Goal: Task Accomplishment & Management: Use online tool/utility

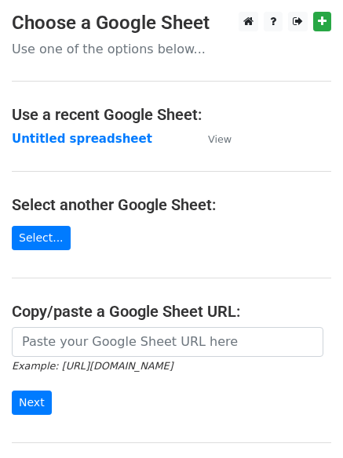
click at [104, 133] on strong "Untitled spreadsheet" at bounding box center [82, 139] width 140 height 14
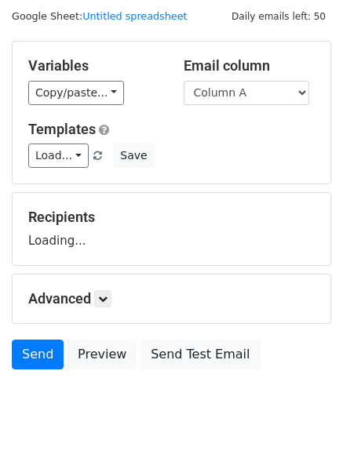
scroll to position [89, 0]
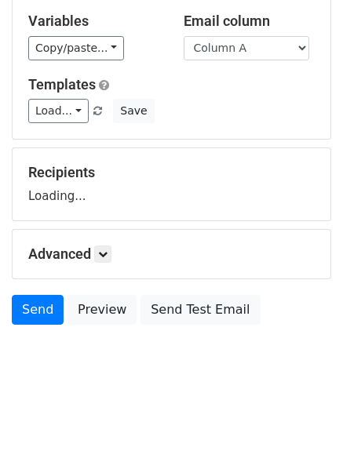
click at [108, 264] on div "Advanced Tracking Track Opens UTM Codes Track Clicks Filters Only include sprea…" at bounding box center [172, 254] width 318 height 49
click at [105, 254] on icon at bounding box center [102, 254] width 9 height 9
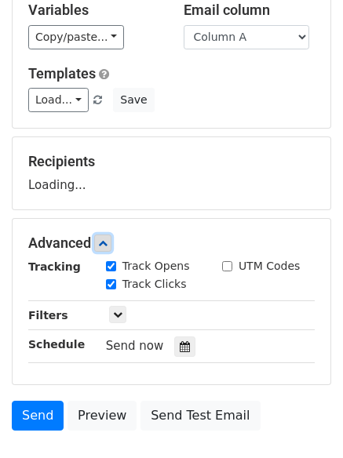
scroll to position [233, 0]
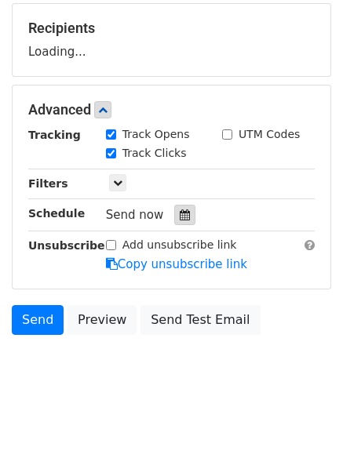
click at [180, 211] on icon at bounding box center [185, 215] width 10 height 11
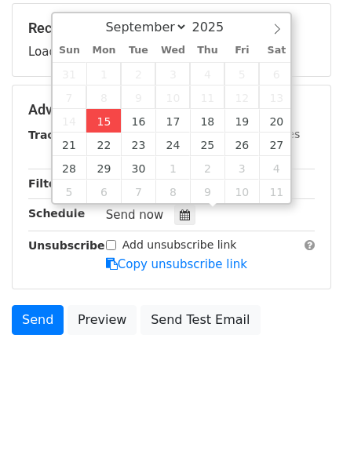
type input "2025-09-15 12:00"
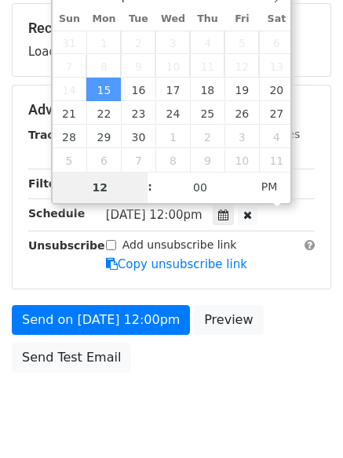
type input "4"
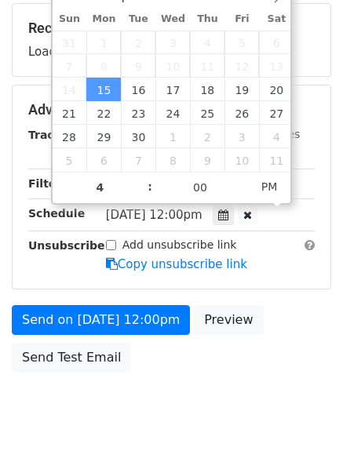
type input "2025-09-15 16:00"
click at [180, 403] on body "New Campaign Daily emails left: 50 Google Sheet: Untitled spreadsheet Variables…" at bounding box center [171, 111] width 343 height 665
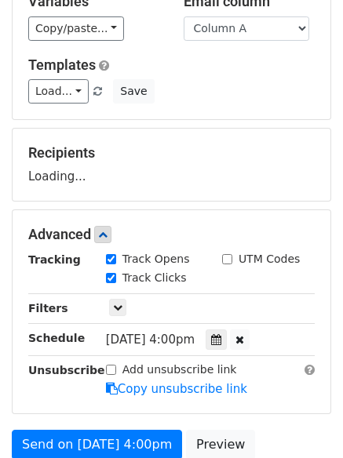
scroll to position [0, 0]
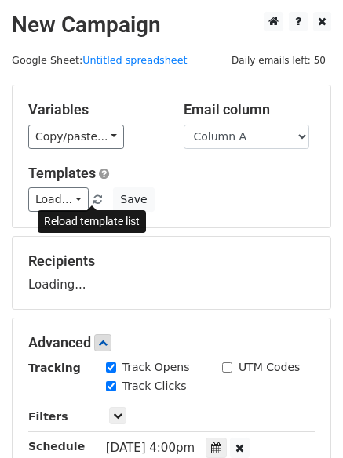
click at [93, 199] on span at bounding box center [97, 200] width 9 height 10
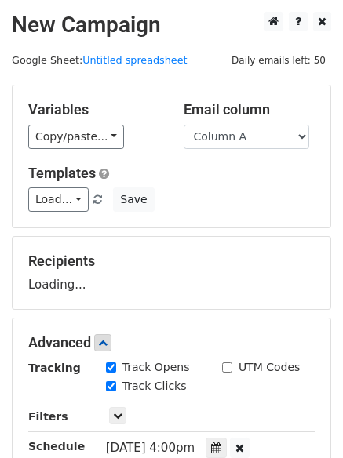
click at [210, 211] on div "Load... No templates saved Save" at bounding box center [171, 200] width 310 height 24
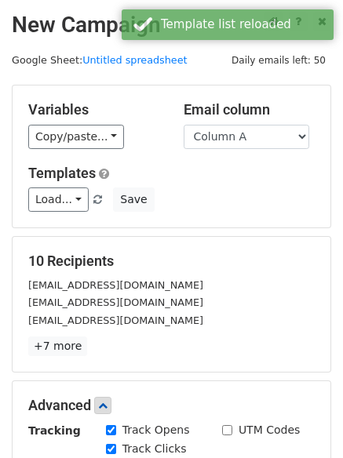
scroll to position [314, 0]
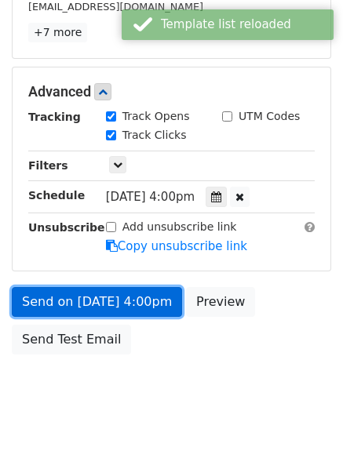
click at [125, 300] on link "Send on Sep 15 at 4:00pm" at bounding box center [97, 302] width 170 height 30
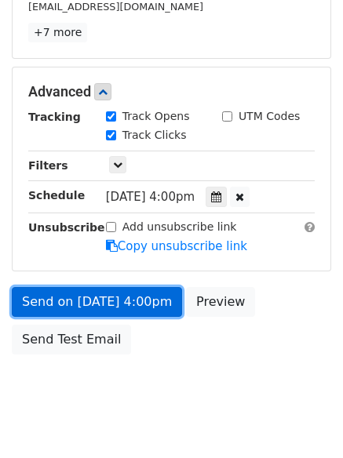
click at [148, 305] on link "Send on Sep 15 at 4:00pm" at bounding box center [97, 302] width 170 height 30
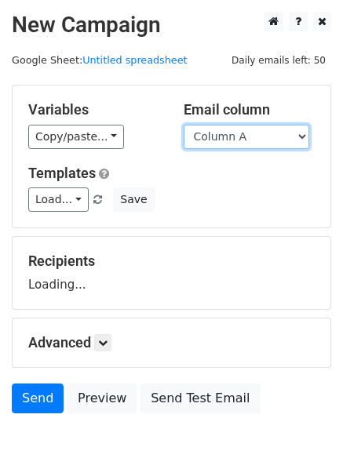
drag, startPoint x: 0, startPoint y: 0, endPoint x: 239, endPoint y: 147, distance: 280.7
click at [239, 147] on select "Column A Column B Column C Column D Column E" at bounding box center [247, 137] width 126 height 24
click at [184, 125] on select "Column A Column B Column C Column D Column E" at bounding box center [247, 137] width 126 height 24
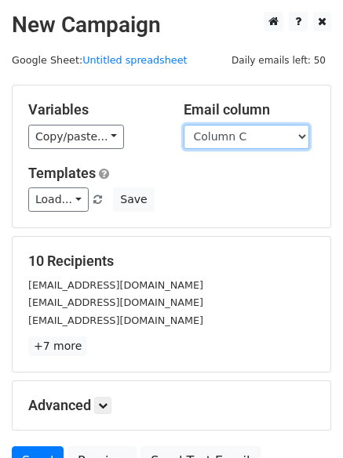
click at [242, 140] on select "Column A Column B Column C Column D Column E" at bounding box center [247, 137] width 126 height 24
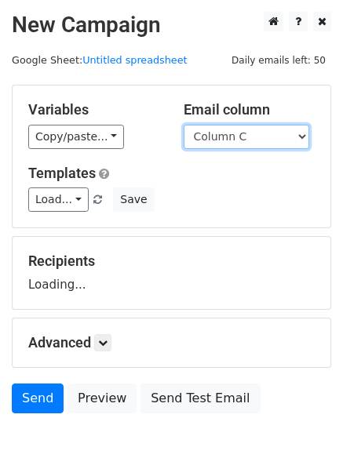
select select "Column B"
click at [184, 125] on select "Column A Column B Column C Column D Column E" at bounding box center [247, 137] width 126 height 24
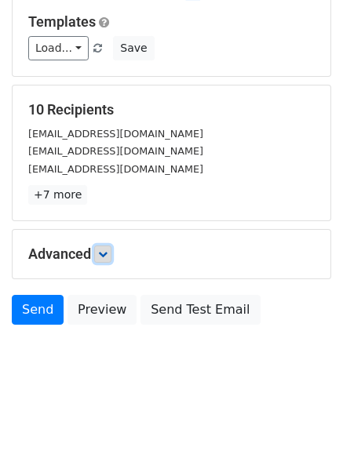
click at [108, 258] on icon at bounding box center [102, 254] width 9 height 9
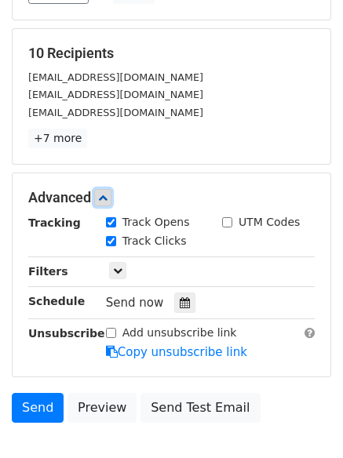
scroll to position [305, 0]
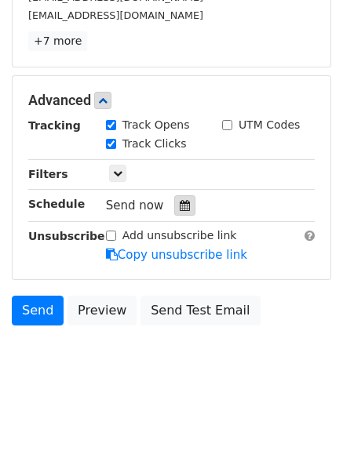
click at [182, 201] on icon at bounding box center [185, 205] width 10 height 11
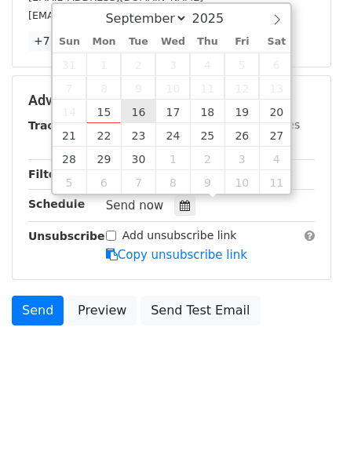
type input "2025-09-16 12:00"
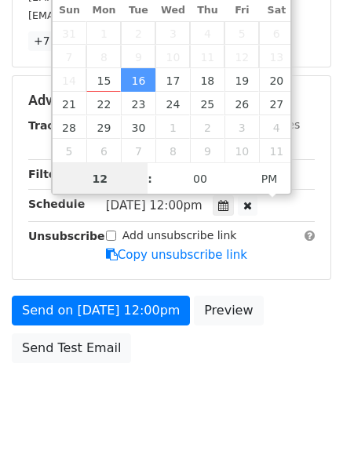
scroll to position [1, 0]
type input "5"
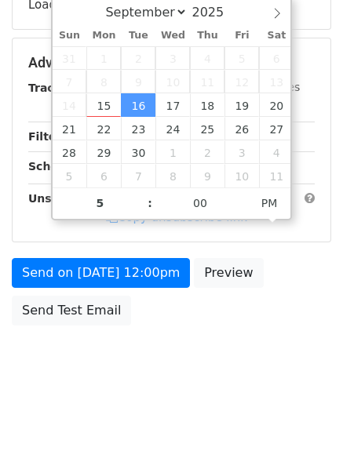
type input "2025-09-16 17:00"
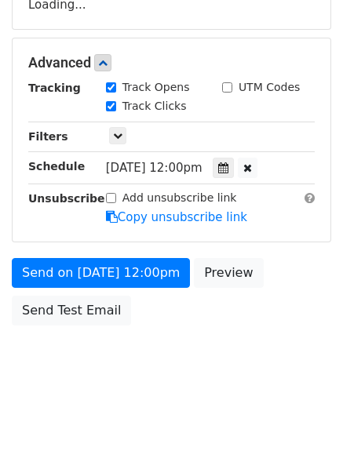
click at [152, 363] on body "New Campaign Daily emails left: 50 Google Sheet: Untitled spreadsheet Variables…" at bounding box center [171, 64] width 343 height 665
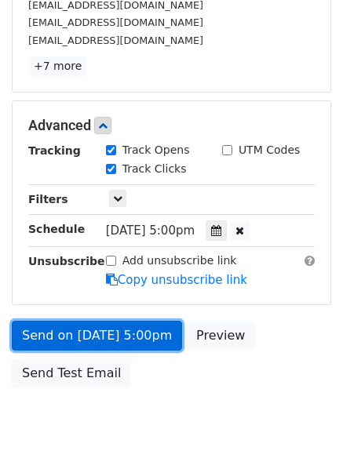
click at [165, 344] on link "Send on Sep 16 at 5:00pm" at bounding box center [97, 336] width 170 height 30
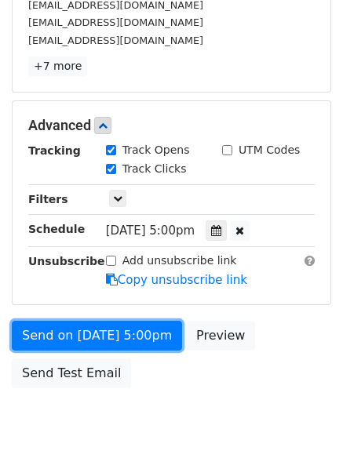
drag, startPoint x: 117, startPoint y: 337, endPoint x: 126, endPoint y: 374, distance: 37.9
click at [118, 339] on link "Send on Sep 16 at 5:00pm" at bounding box center [97, 336] width 170 height 30
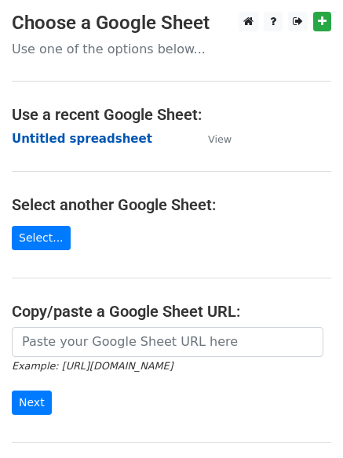
click at [94, 145] on strong "Untitled spreadsheet" at bounding box center [82, 139] width 140 height 14
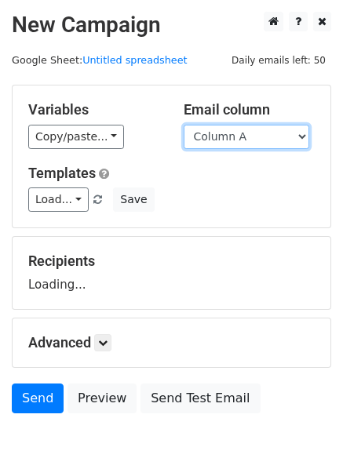
click at [268, 128] on select "Column A Column B Column C Column D Column E" at bounding box center [247, 137] width 126 height 24
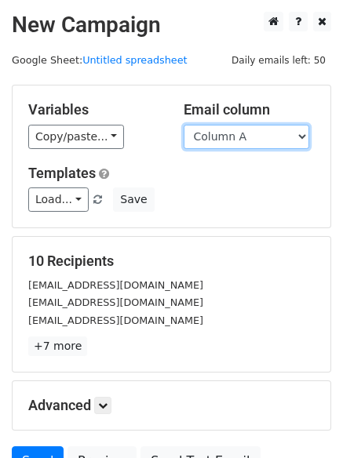
click at [254, 145] on select "Column A Column B Column C Column D Column E" at bounding box center [247, 137] width 126 height 24
select select "Column C"
click at [184, 125] on select "Column A Column B Column C Column D Column E" at bounding box center [247, 137] width 126 height 24
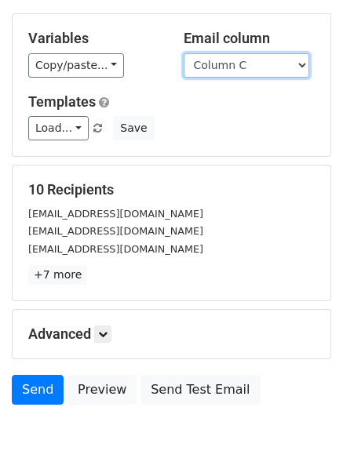
scroll to position [151, 0]
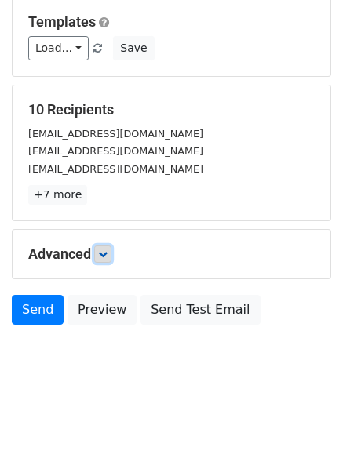
click at [111, 253] on link at bounding box center [102, 254] width 17 height 17
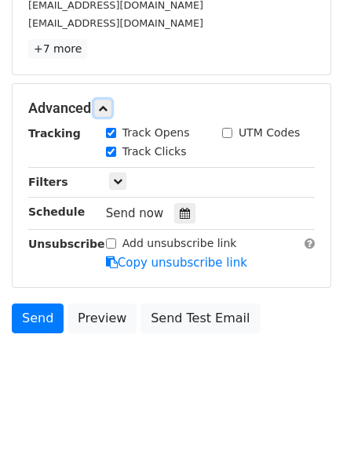
scroll to position [299, 0]
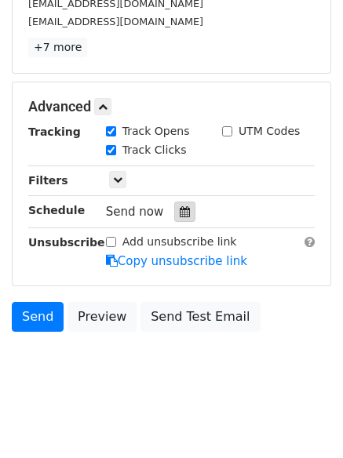
click at [180, 214] on icon at bounding box center [185, 211] width 10 height 11
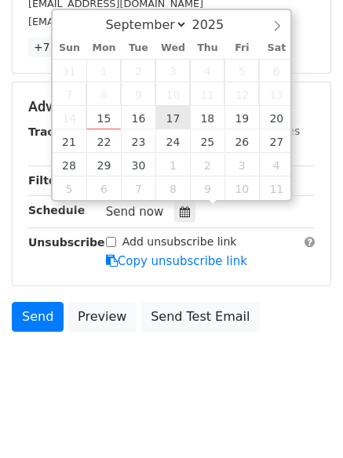
type input "2025-09-17 12:00"
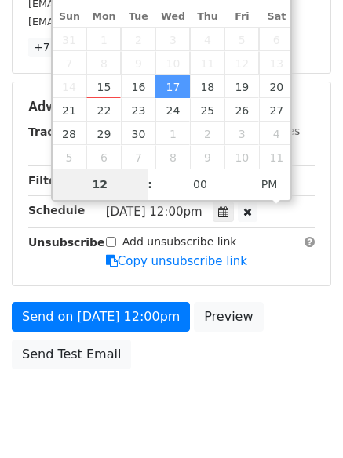
type input "6"
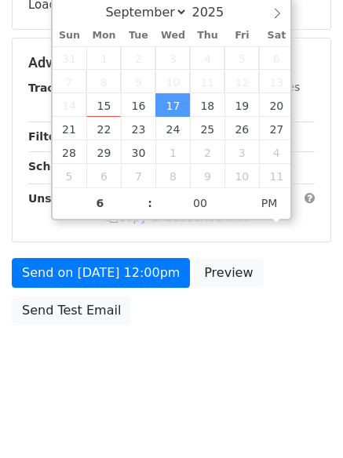
type input "2025-09-17 18:00"
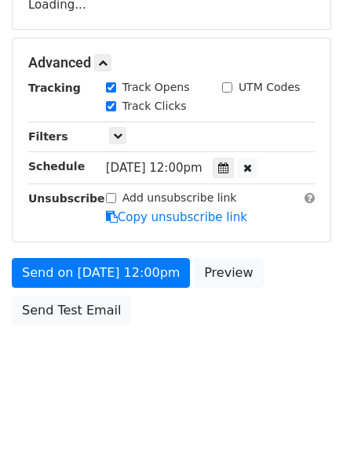
click at [172, 359] on body "New Campaign Daily emails left: 50 Google Sheet: Untitled spreadsheet Variables…" at bounding box center [171, 64] width 343 height 665
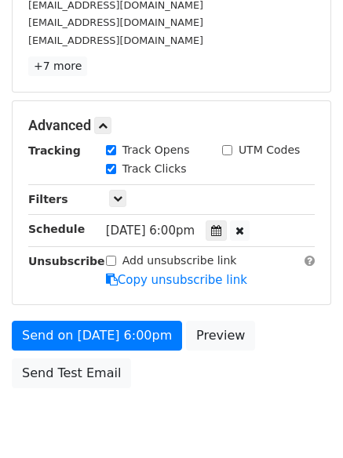
click at [142, 357] on div "Send on Sep 17 at 6:00pm Preview Send Test Email" at bounding box center [171, 358] width 343 height 75
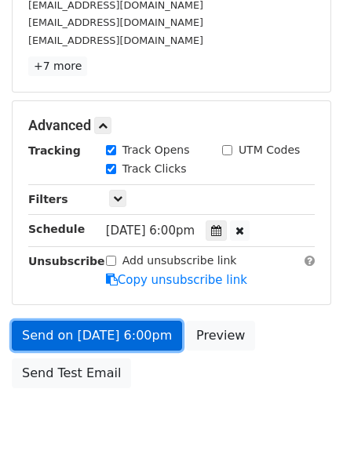
click at [142, 341] on link "Send on Sep 17 at 6:00pm" at bounding box center [97, 336] width 170 height 30
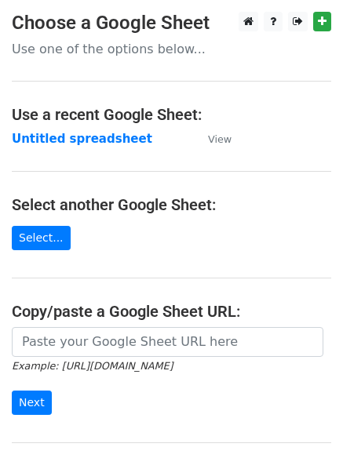
click at [118, 140] on strong "Untitled spreadsheet" at bounding box center [82, 139] width 140 height 14
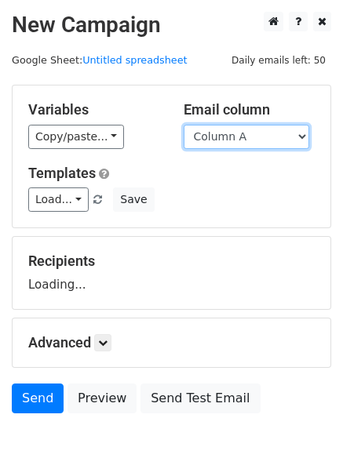
click at [253, 140] on select "Column A Column B Column C Column D Column E" at bounding box center [247, 137] width 126 height 24
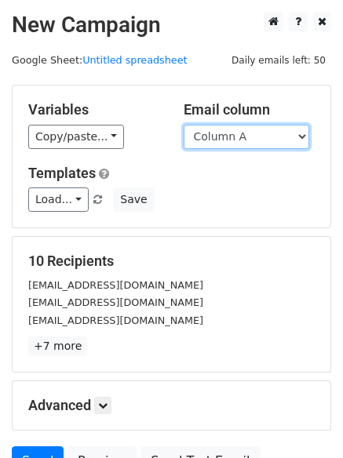
click at [250, 143] on select "Column A Column B Column C Column D Column E" at bounding box center [247, 137] width 126 height 24
select select "Column D"
click at [184, 125] on select "Column A Column B Column C Column D Column E" at bounding box center [247, 137] width 126 height 24
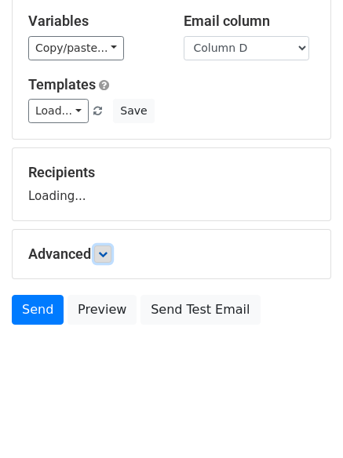
click at [107, 258] on icon at bounding box center [102, 254] width 9 height 9
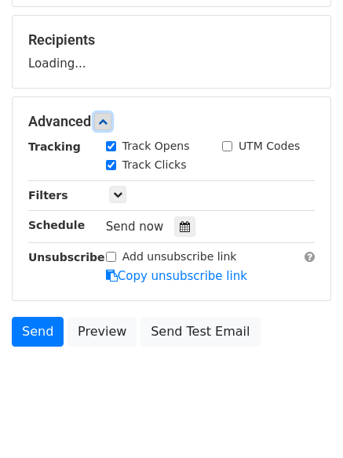
scroll to position [223, 0]
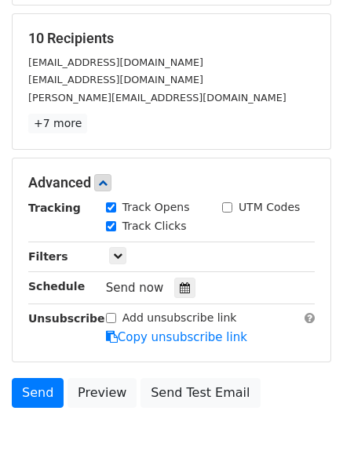
click at [180, 230] on div "Track Clicks" at bounding box center [152, 227] width 116 height 19
click at [182, 283] on icon at bounding box center [185, 287] width 10 height 11
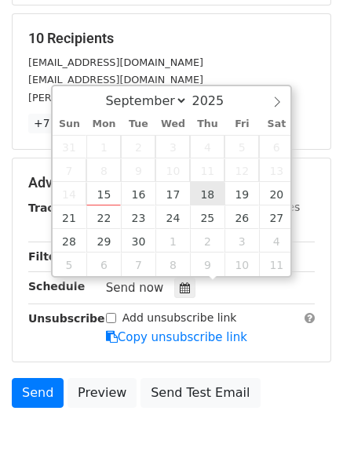
type input "[DATE] 12:00"
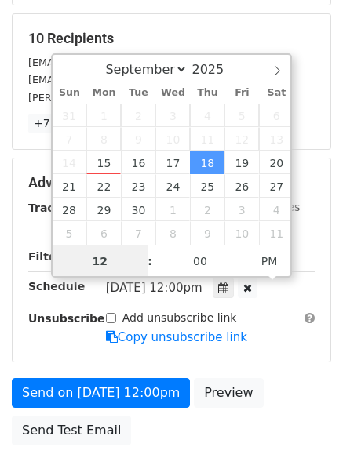
scroll to position [1, 0]
type input "7"
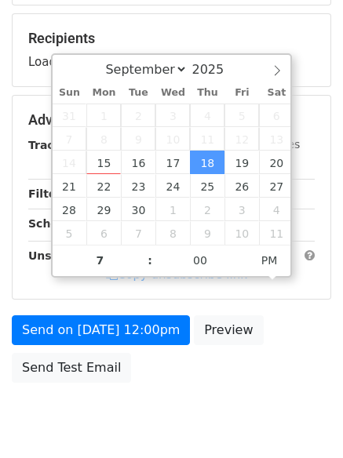
type input "[DATE] 19:00"
drag, startPoint x: 180, startPoint y: 383, endPoint x: 178, endPoint y: 405, distance: 22.0
click at [180, 384] on div "Send on [DATE] 12:00pm Preview Send Test Email" at bounding box center [171, 352] width 343 height 75
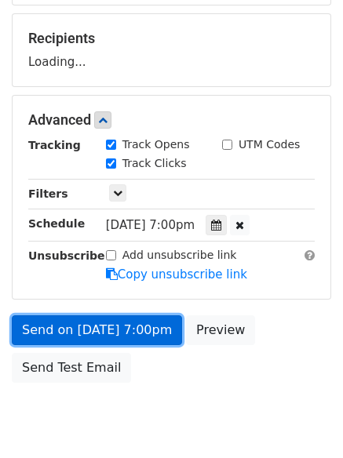
click at [138, 332] on link "Send on [DATE] 7:00pm" at bounding box center [97, 330] width 170 height 30
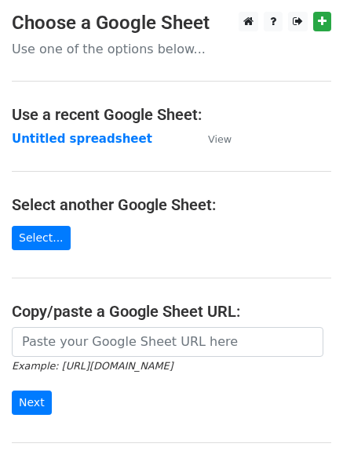
drag, startPoint x: 72, startPoint y: 127, endPoint x: 92, endPoint y: 151, distance: 31.3
click at [72, 128] on main "Choose a Google Sheet Use one of the options below... Use a recent Google Sheet…" at bounding box center [171, 255] width 343 height 487
click at [98, 136] on strong "Untitled spreadsheet" at bounding box center [82, 139] width 140 height 14
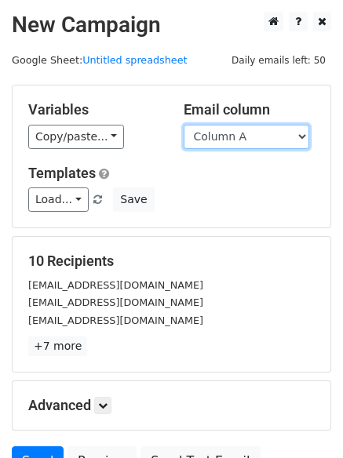
click at [278, 137] on select "Column A Column B Column C Column D Column E" at bounding box center [247, 137] width 126 height 24
select select "Column E"
click at [184, 125] on select "Column A Column B Column C Column D Column E" at bounding box center [247, 137] width 126 height 24
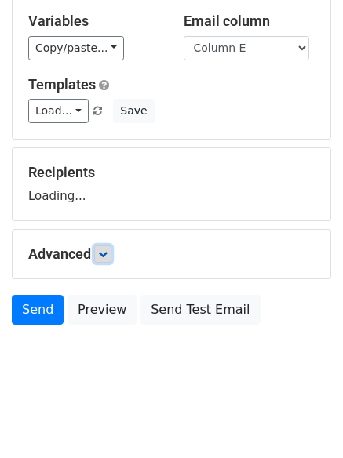
click at [102, 257] on icon at bounding box center [102, 254] width 9 height 9
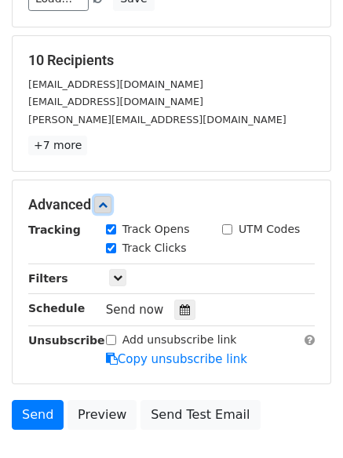
scroll to position [202, 0]
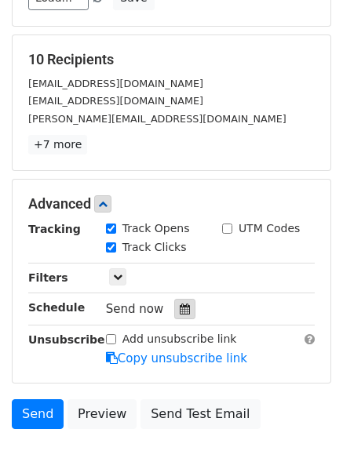
click at [177, 315] on div at bounding box center [184, 309] width 21 height 20
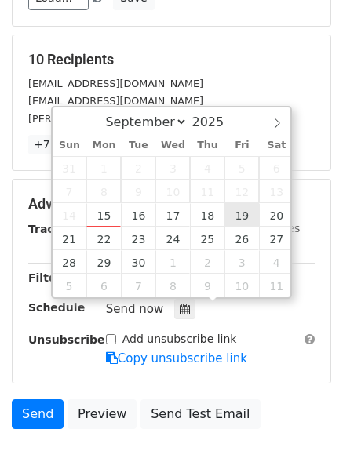
type input "2025-09-19 12:00"
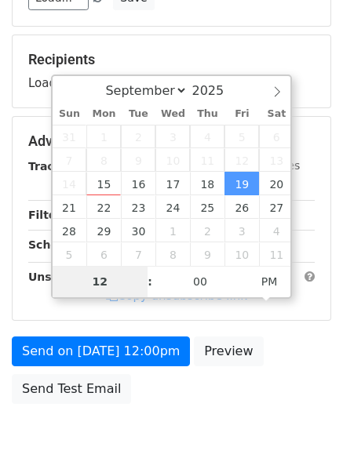
type input "8"
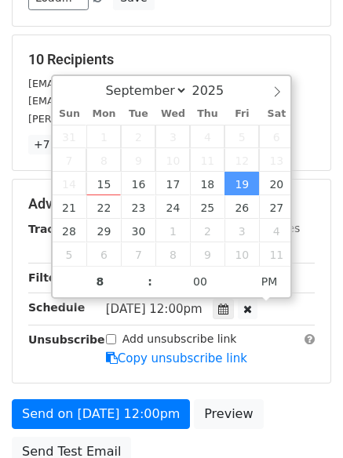
type input "2025-09-19 20:00"
click at [250, 393] on form "Variables Copy/paste... {{Column A}} {{Column B}} {{Column C}} {{Column D}} {{C…" at bounding box center [171, 179] width 319 height 592
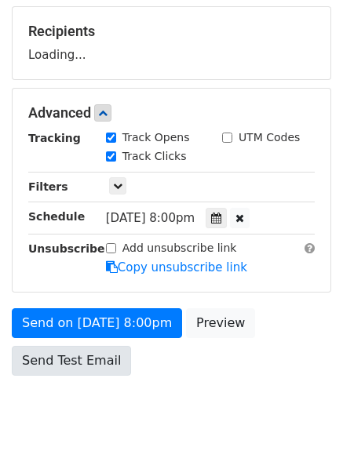
scroll to position [280, 0]
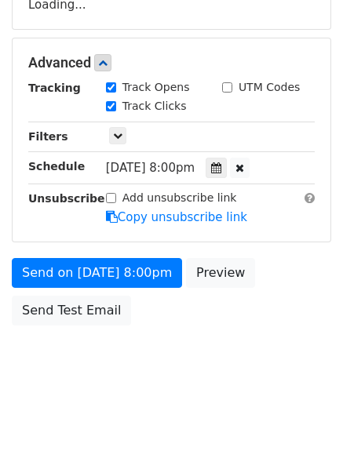
drag, startPoint x: 133, startPoint y: 280, endPoint x: 150, endPoint y: 309, distance: 33.8
click at [133, 224] on link "Copy unsubscribe link" at bounding box center [176, 217] width 141 height 14
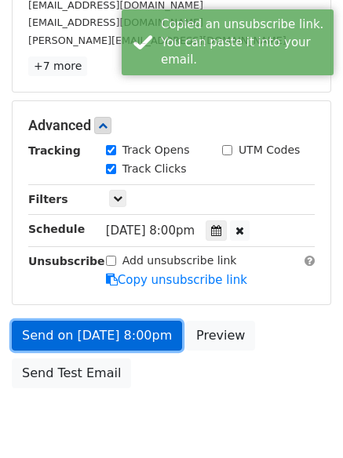
click at [132, 327] on link "Send on Sep 19 at 8:00pm" at bounding box center [97, 336] width 170 height 30
